Goal: Task Accomplishment & Management: Use online tool/utility

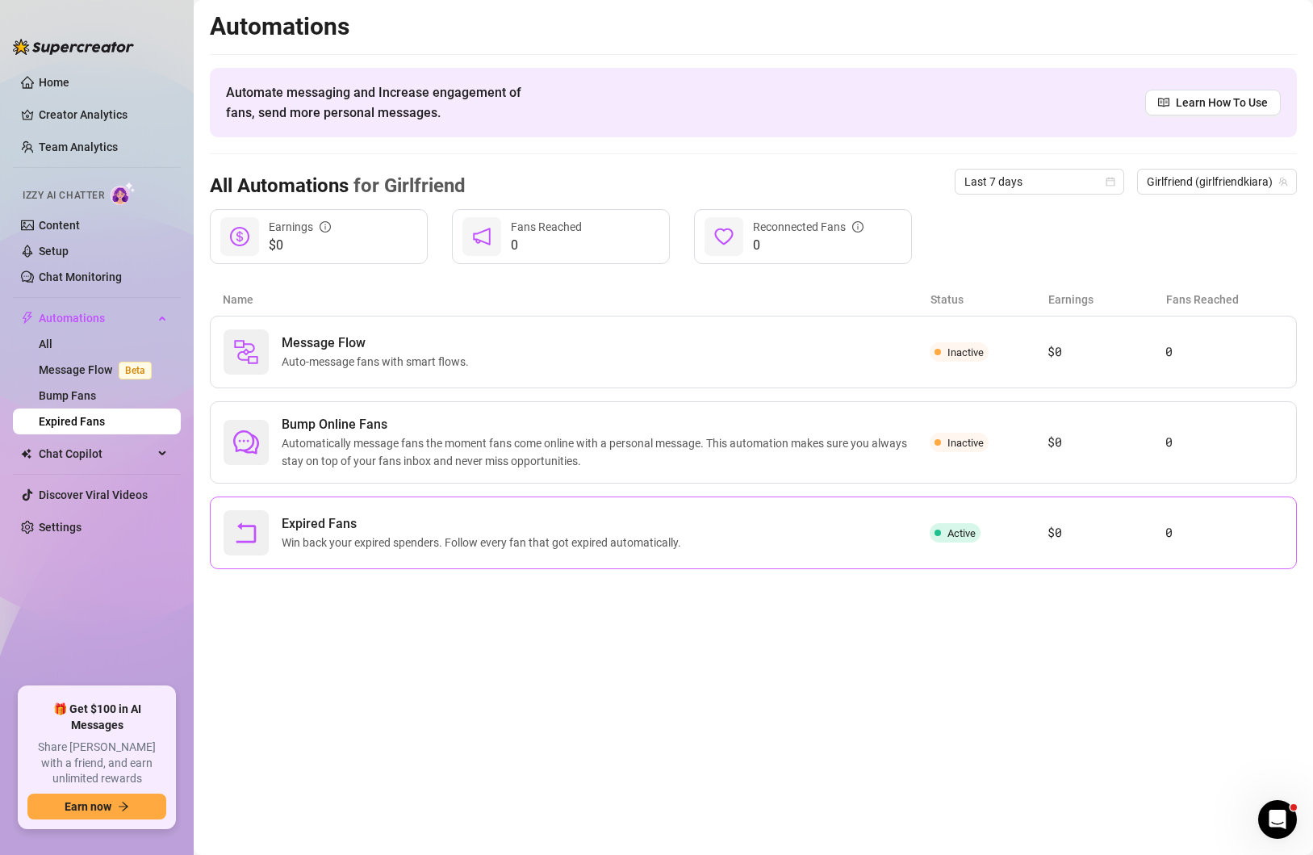
click at [549, 523] on span "Expired Fans" at bounding box center [485, 523] width 406 height 19
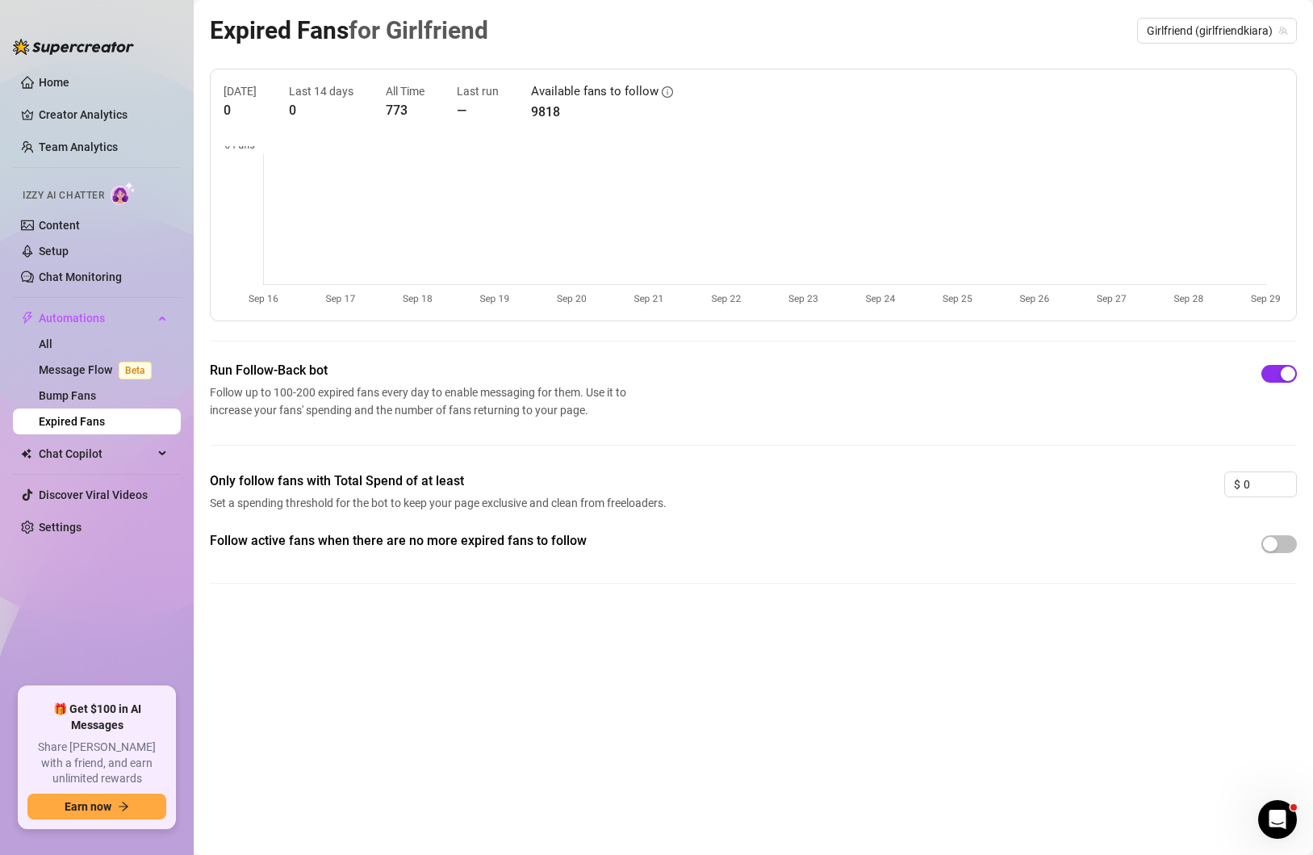
click at [1283, 374] on div "button" at bounding box center [1288, 373] width 15 height 15
click at [1278, 374] on button "button" at bounding box center [1279, 374] width 36 height 18
click at [686, 443] on div "Run Follow-Back bot Follow up to 100-200 expired fans every day to enable messa…" at bounding box center [753, 416] width 1087 height 111
drag, startPoint x: 69, startPoint y: 370, endPoint x: 67, endPoint y: 400, distance: 30.8
click at [69, 370] on link "Message Flow Beta" at bounding box center [98, 369] width 119 height 13
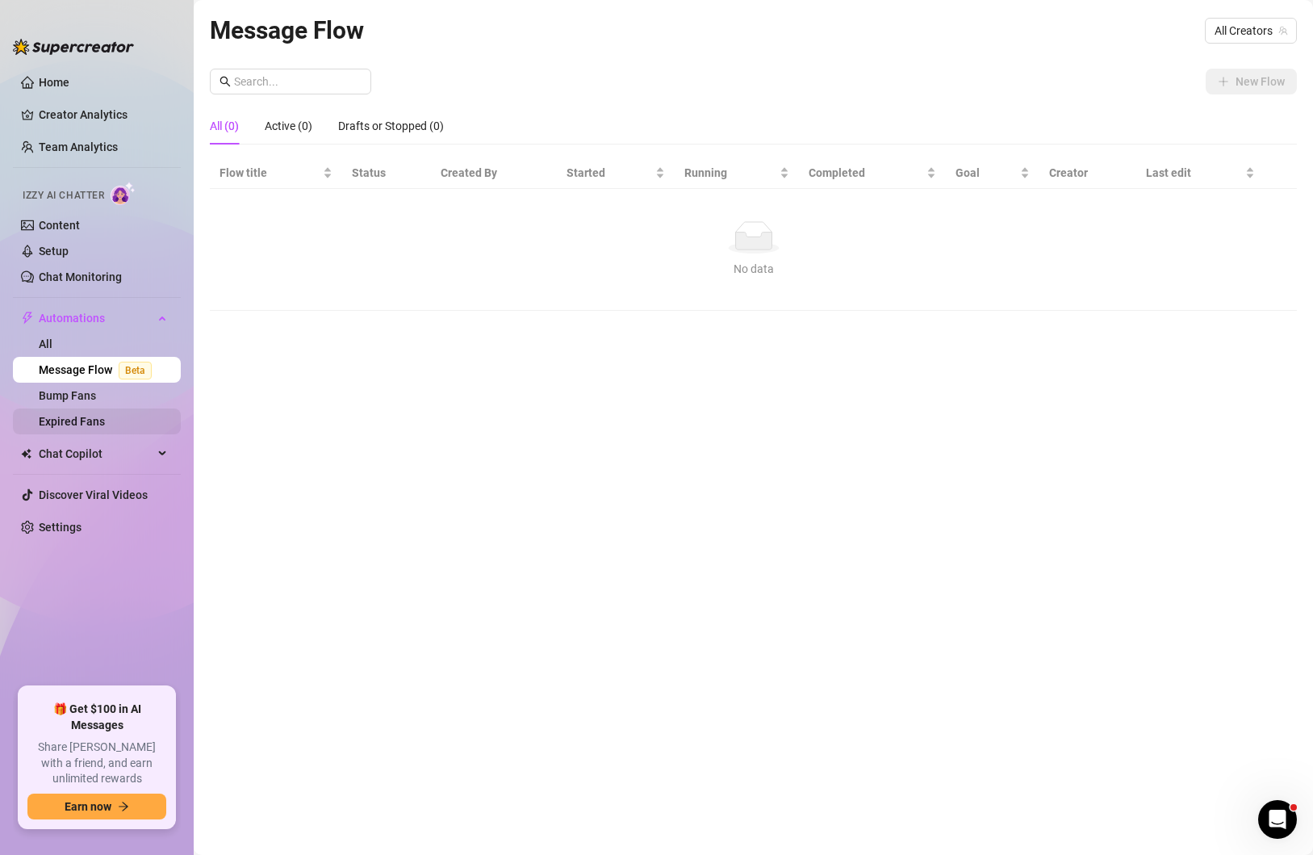
click at [77, 427] on link "Expired Fans" at bounding box center [72, 421] width 66 height 13
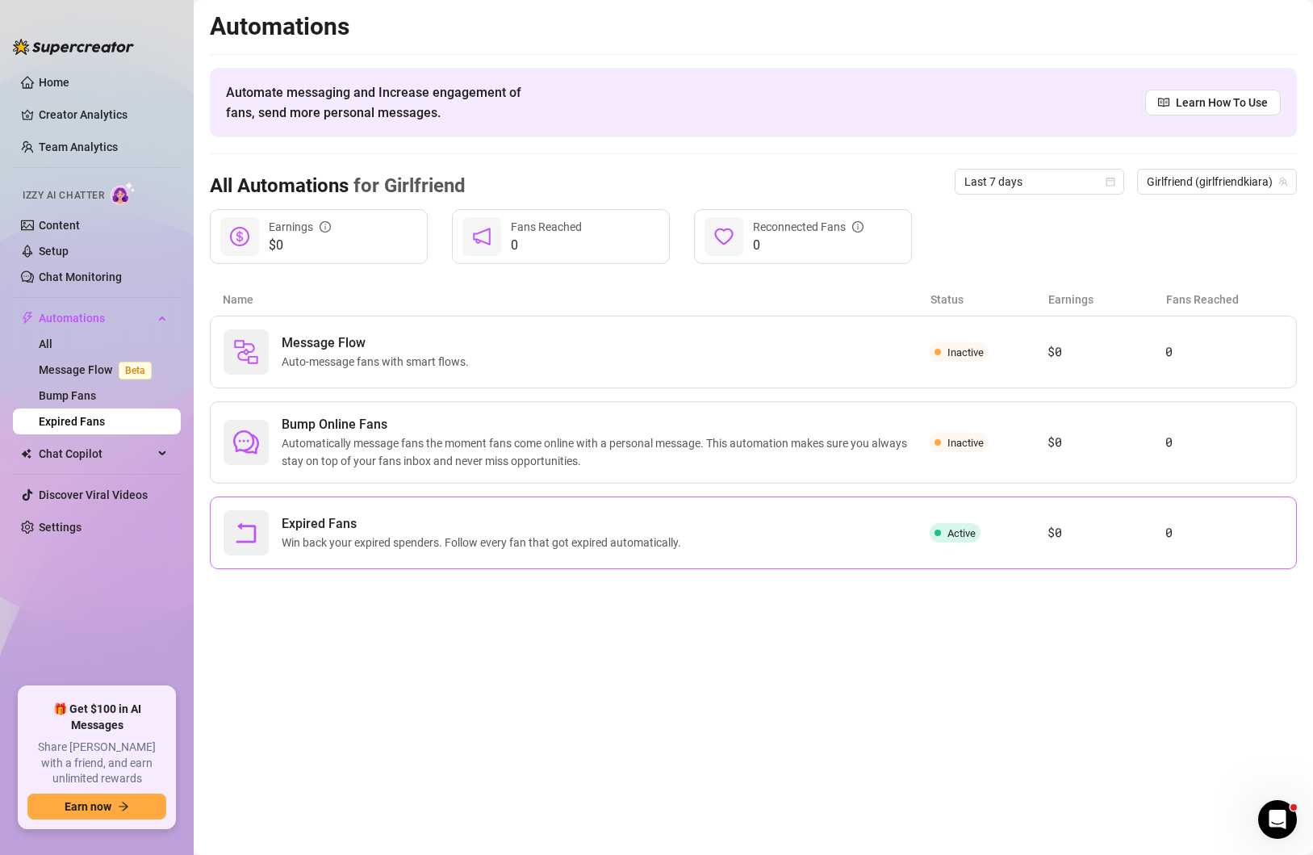
click at [324, 532] on span "Expired Fans" at bounding box center [485, 523] width 406 height 19
click at [293, 536] on span "Win back your expired spenders. Follow every fan that got expired automatically." at bounding box center [485, 542] width 406 height 18
